Goal: Task Accomplishment & Management: Complete application form

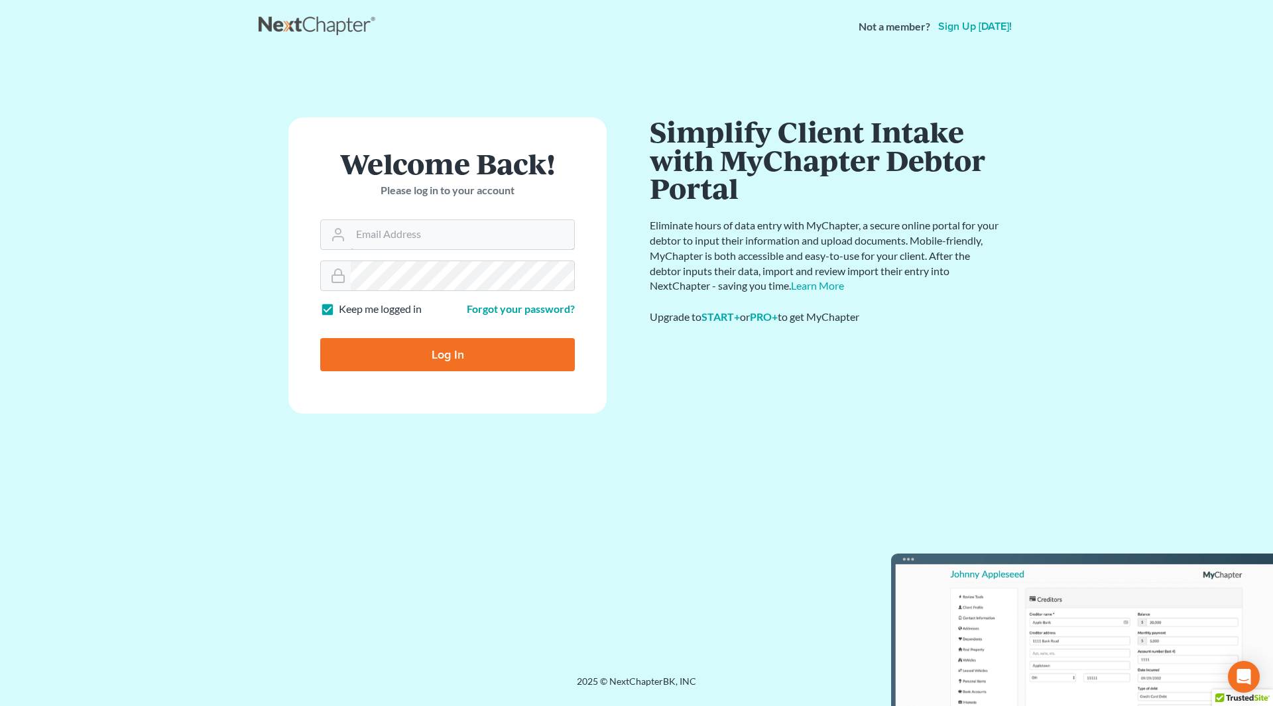
type input "[PERSON_NAME][EMAIL_ADDRESS][DOMAIN_NAME]"
click at [431, 346] on input "Log In" at bounding box center [447, 354] width 255 height 33
type input "Thinking..."
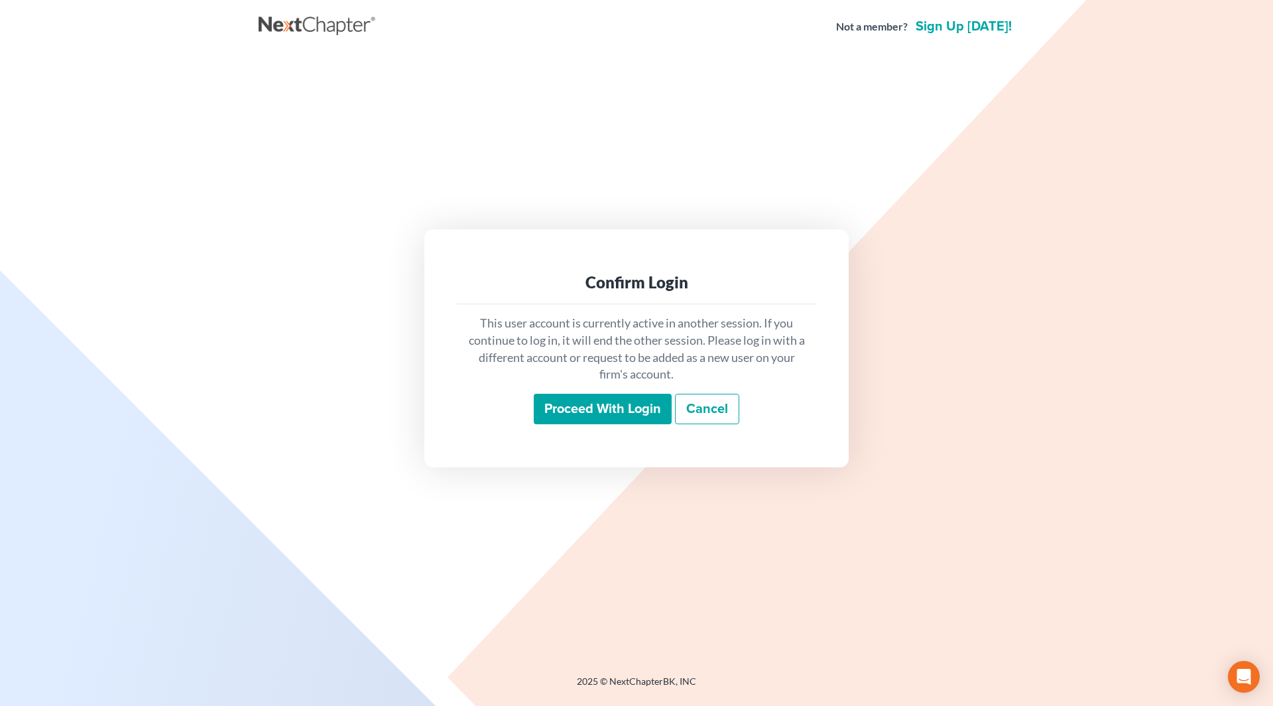
click at [602, 428] on div "This user account is currently active in another session. If you continue to lo…" at bounding box center [636, 369] width 361 height 131
click at [598, 409] on input "Proceed with login" at bounding box center [603, 409] width 138 height 31
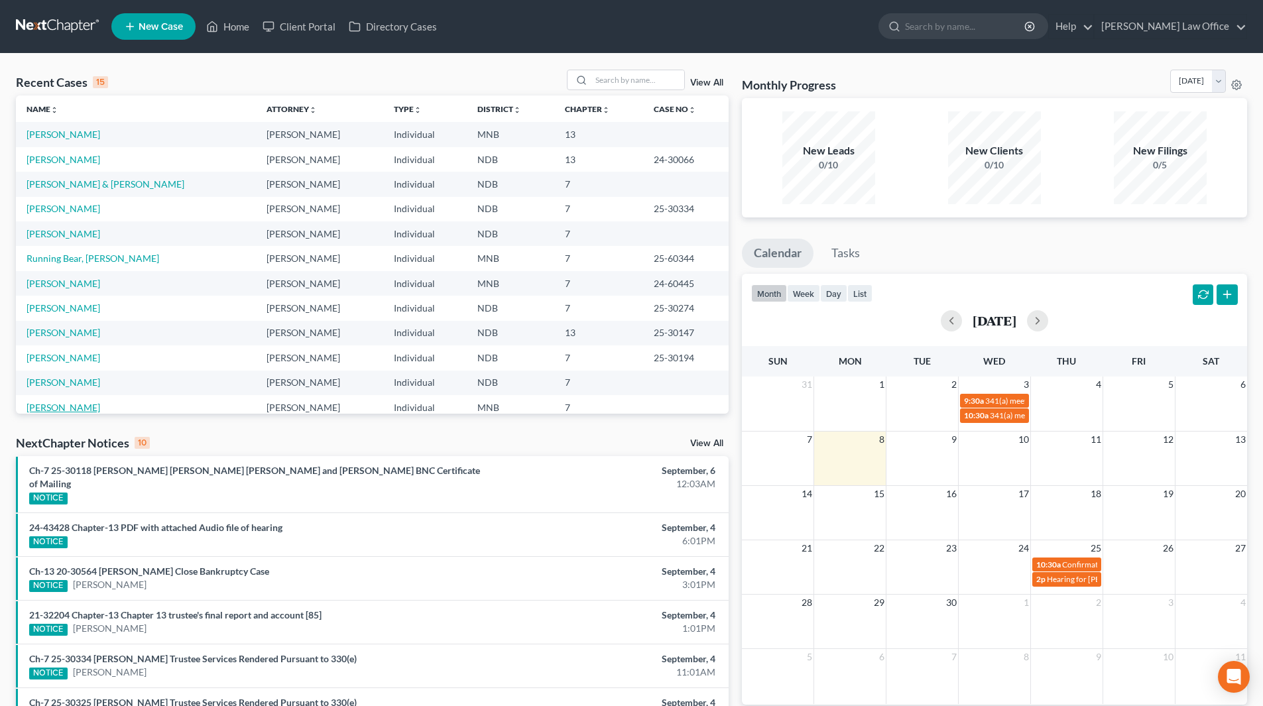
click at [75, 407] on link "Rodriguez, Evangelina" at bounding box center [64, 407] width 74 height 11
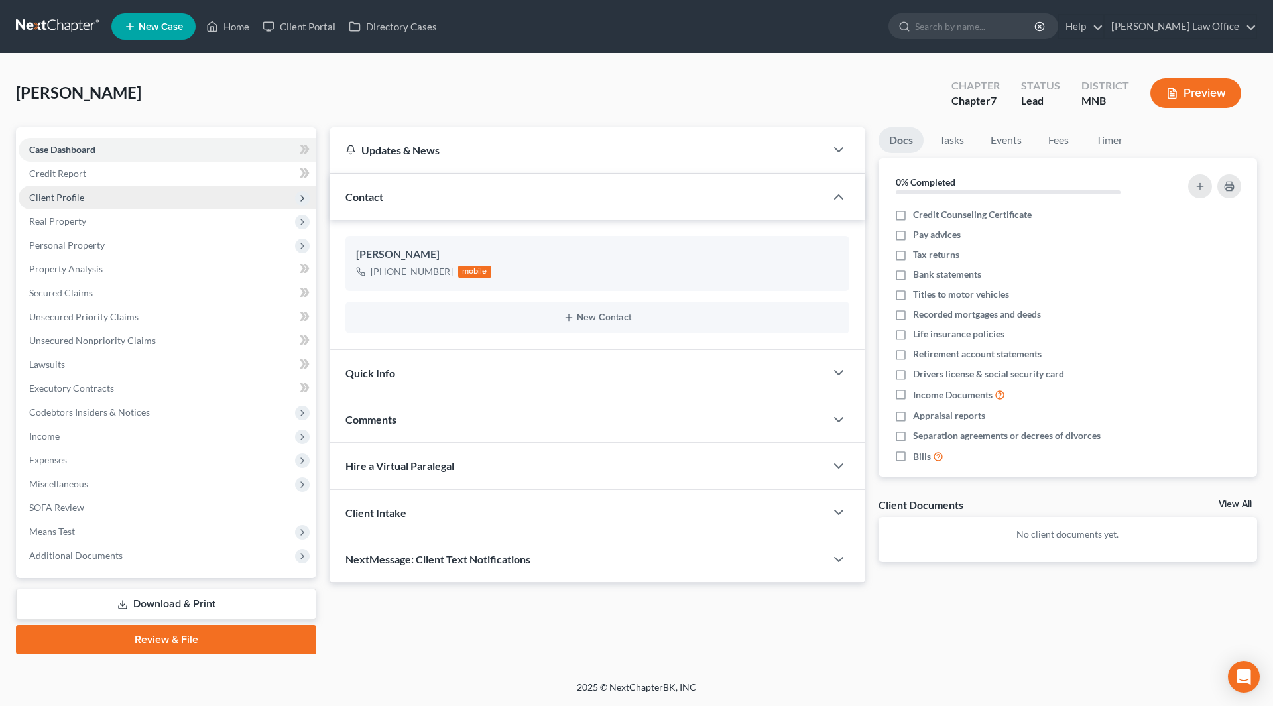
click at [129, 204] on span "Client Profile" at bounding box center [168, 198] width 298 height 24
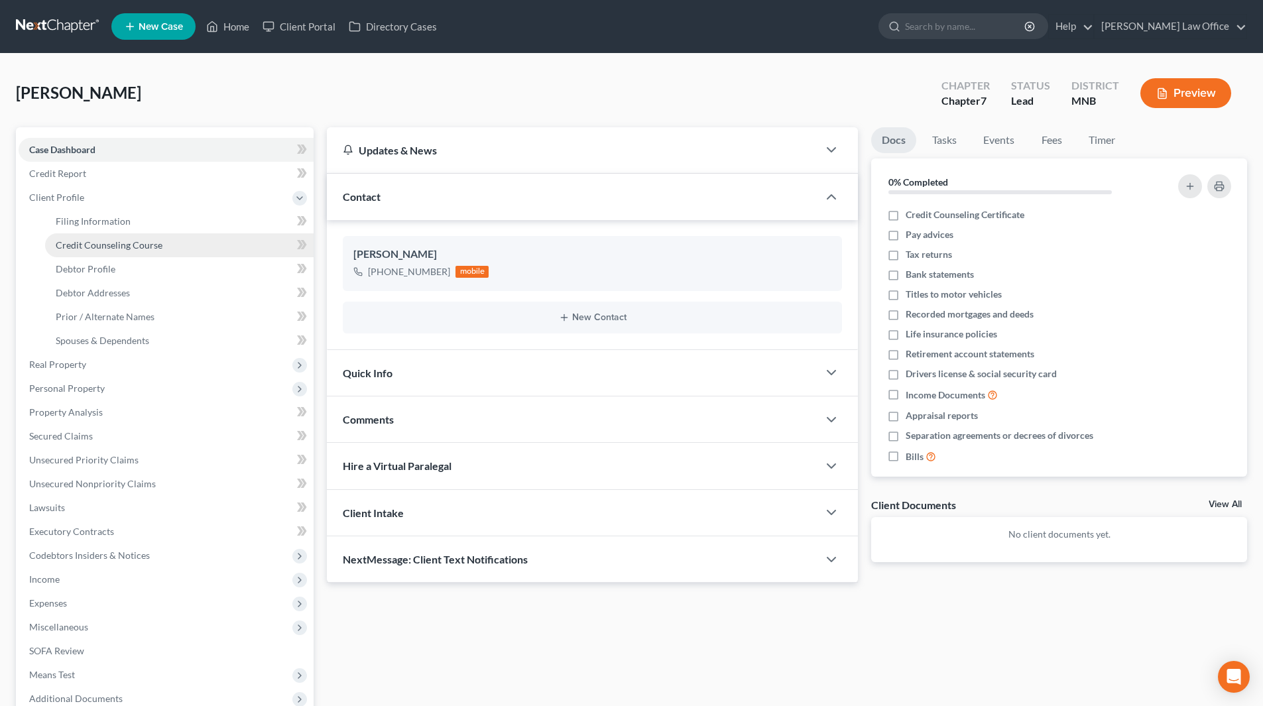
click at [137, 239] on span "Credit Counseling Course" at bounding box center [109, 244] width 107 height 11
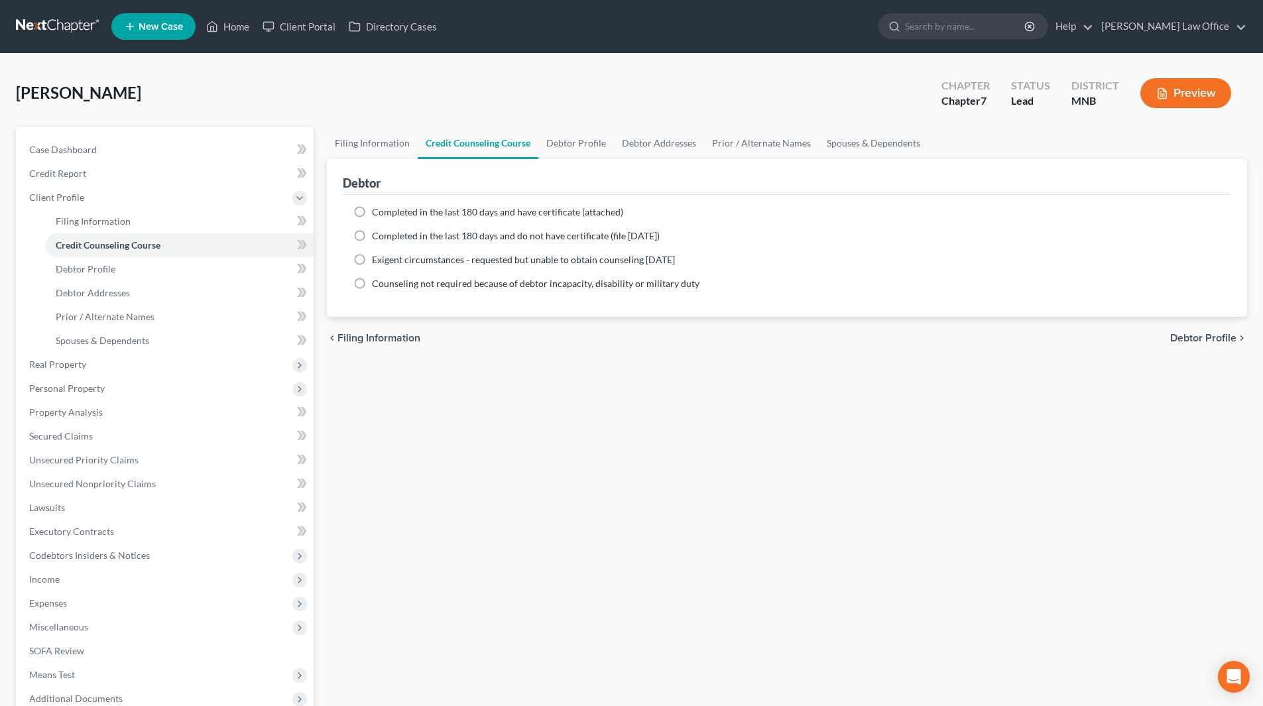
drag, startPoint x: 361, startPoint y: 210, endPoint x: 403, endPoint y: 228, distance: 46.1
click at [372, 210] on label "Completed in the last 180 days and have certificate (attached)" at bounding box center [497, 212] width 251 height 13
click at [377, 210] on input "Completed in the last 180 days and have certificate (attached)" at bounding box center [381, 210] width 9 height 9
radio input "true"
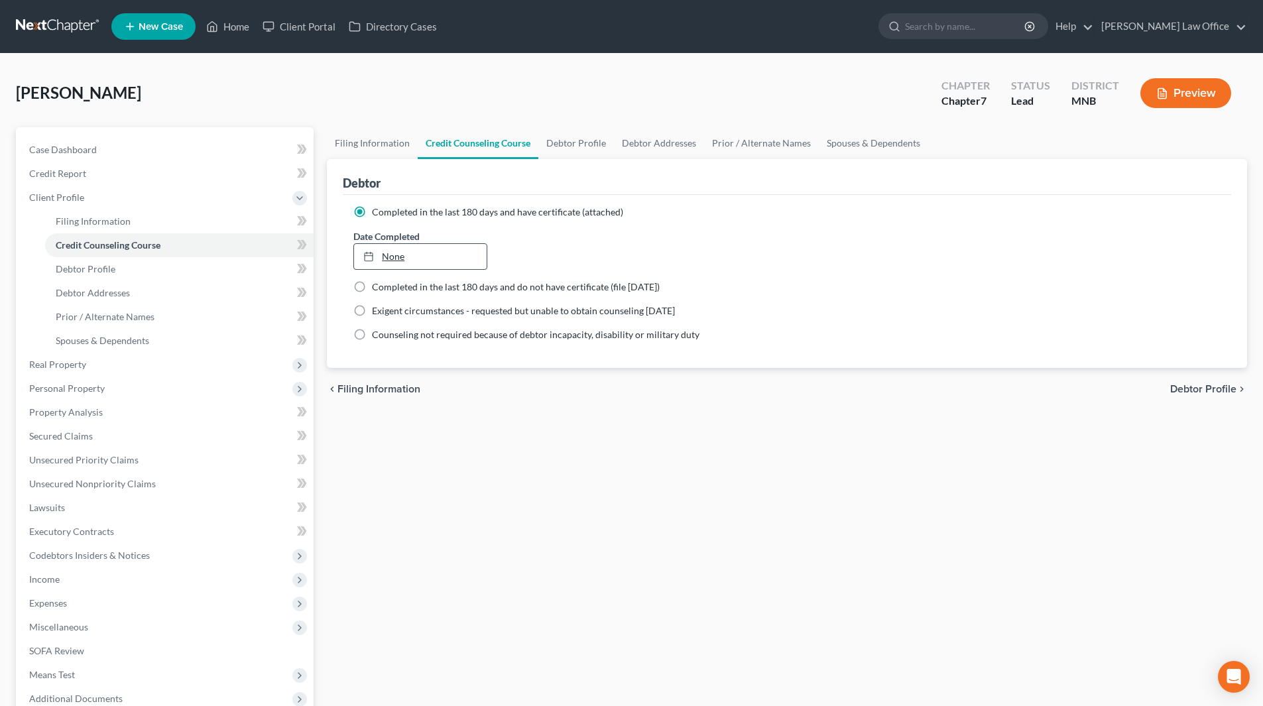
click at [390, 260] on link "None" at bounding box center [420, 256] width 132 height 25
click at [63, 202] on span "Client Profile" at bounding box center [56, 197] width 55 height 11
